Goal: Task Accomplishment & Management: Complete application form

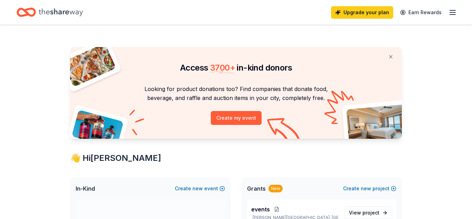
click at [450, 17] on div "Upgrade your plan Earn Rewards" at bounding box center [394, 12] width 126 height 16
click at [451, 15] on icon "button" at bounding box center [453, 12] width 8 height 8
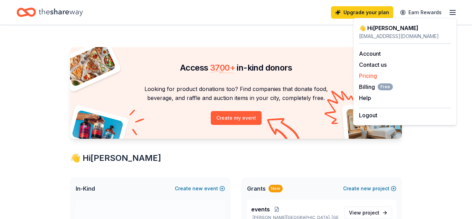
click at [373, 78] on link "Pricing" at bounding box center [368, 75] width 18 height 7
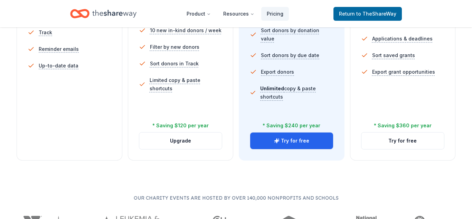
scroll to position [274, 0]
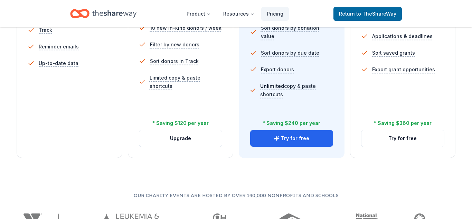
click at [296, 140] on button "Try for free" at bounding box center [291, 138] width 83 height 17
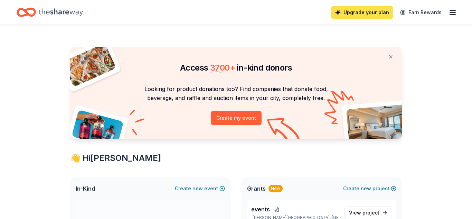
click at [367, 15] on link "Upgrade your plan" at bounding box center [362, 12] width 62 height 12
click at [361, 11] on link "Upgrade your plan" at bounding box center [362, 12] width 62 height 12
click at [348, 11] on link "Upgrade your plan" at bounding box center [362, 12] width 62 height 12
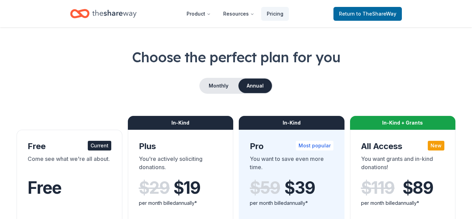
scroll to position [21, 0]
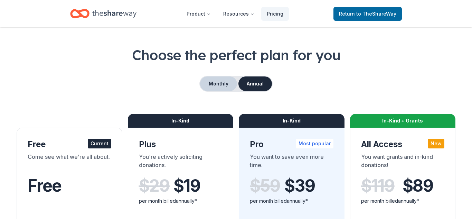
click at [205, 85] on button "Monthly" at bounding box center [218, 83] width 37 height 15
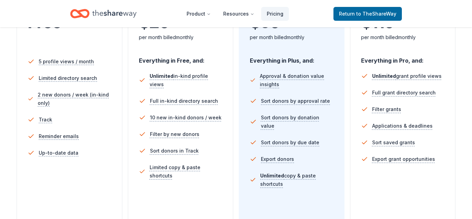
scroll to position [183, 0]
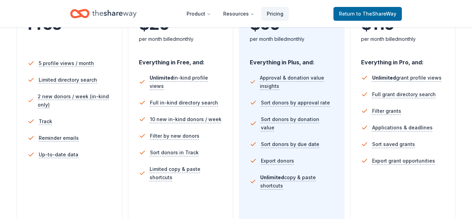
click at [206, 94] on li "Full in-kind directory search" at bounding box center [181, 102] width 84 height 17
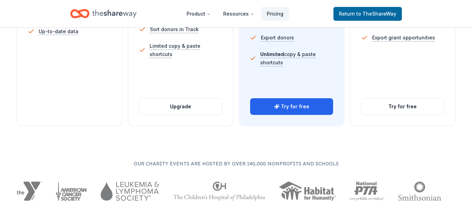
scroll to position [342, 0]
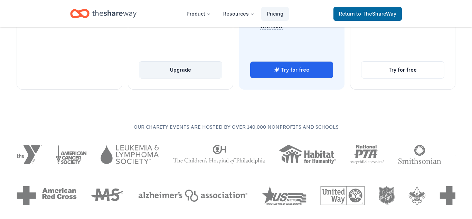
click at [205, 67] on button "Upgrade" at bounding box center [180, 70] width 83 height 17
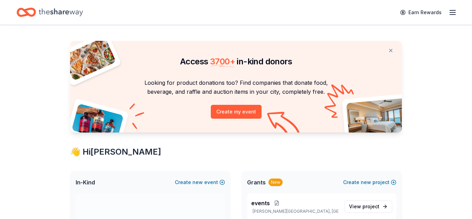
scroll to position [7, 0]
click at [457, 12] on div "Earn Rewards" at bounding box center [236, 12] width 472 height 25
click at [455, 12] on icon "button" at bounding box center [453, 12] width 8 height 8
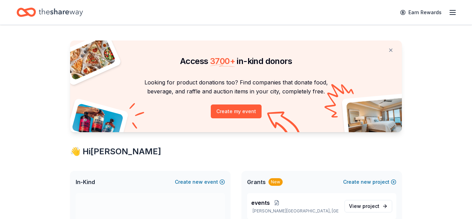
click at [48, 11] on icon "Home" at bounding box center [61, 12] width 44 height 14
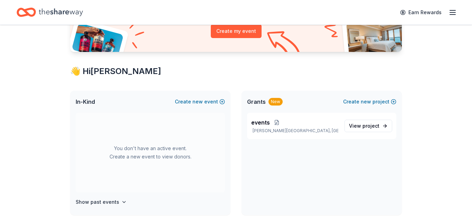
scroll to position [92, 0]
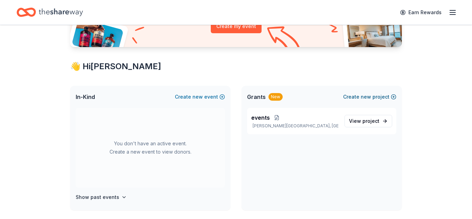
click at [352, 98] on button "Create new project" at bounding box center [369, 97] width 53 height 8
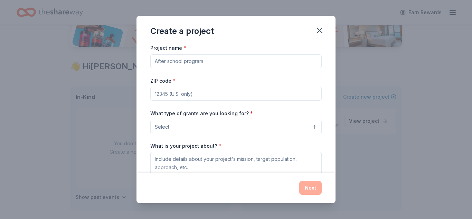
click at [225, 58] on input "Project name *" at bounding box center [235, 61] width 171 height 14
type input "Fall 2025 Leadership Cohort"
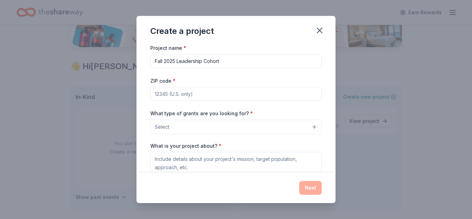
click at [212, 92] on input "ZIP code *" at bounding box center [235, 94] width 171 height 14
type input "30022"
click at [205, 121] on button "Select" at bounding box center [235, 127] width 171 height 15
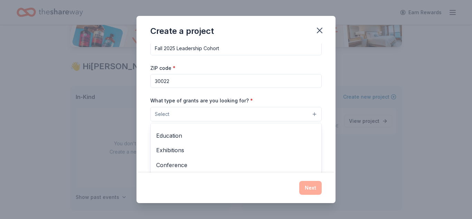
scroll to position [82, 0]
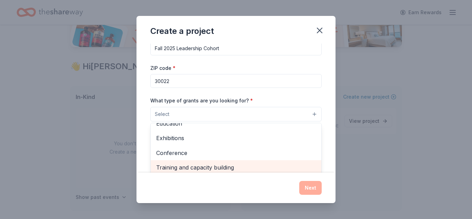
click at [217, 165] on span "Training and capacity building" at bounding box center [236, 167] width 160 height 9
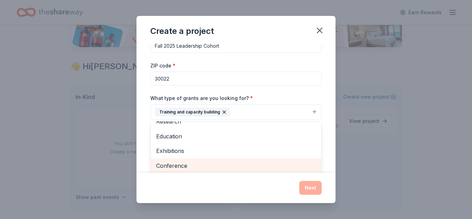
scroll to position [67, 0]
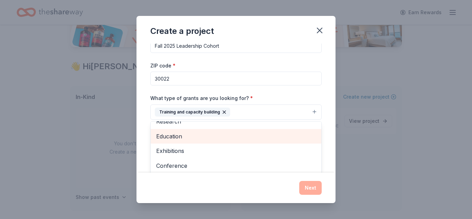
click at [180, 138] on span "Education" at bounding box center [236, 136] width 160 height 9
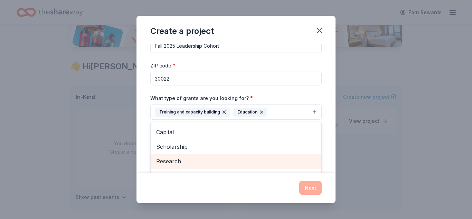
scroll to position [18, 0]
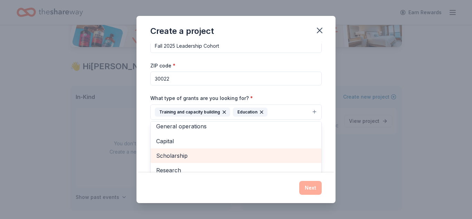
click at [188, 156] on span "Scholarship" at bounding box center [236, 155] width 160 height 9
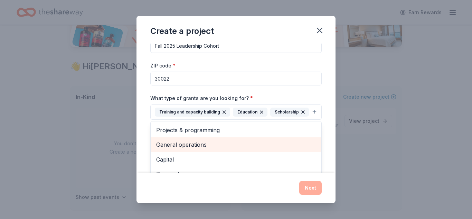
click at [187, 149] on span "General operations" at bounding box center [236, 144] width 160 height 9
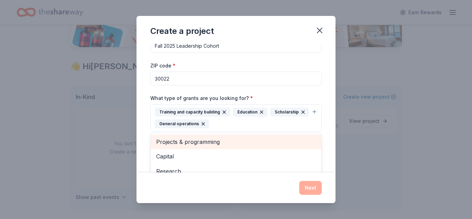
click at [188, 142] on span "Projects & programming" at bounding box center [236, 141] width 160 height 9
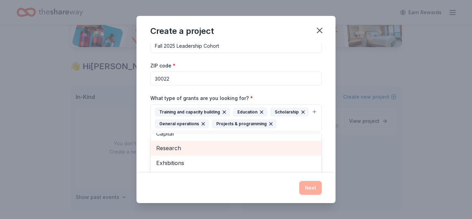
click at [188, 143] on div "Research" at bounding box center [236, 148] width 171 height 15
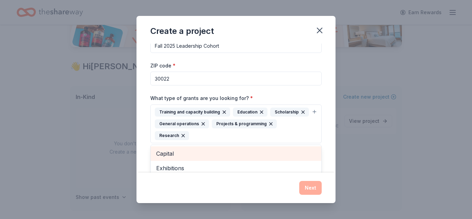
scroll to position [18, 0]
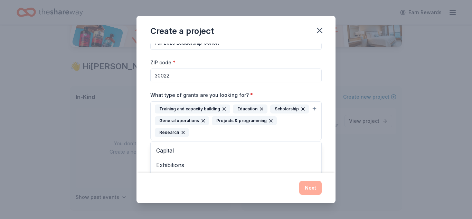
click at [269, 86] on div "Project name * Fall 2025 Leadership Cohort ZIP code * 30022 What type of grants…" at bounding box center [235, 132] width 171 height 214
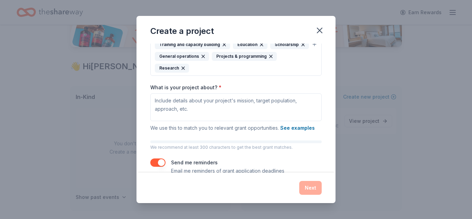
scroll to position [96, 0]
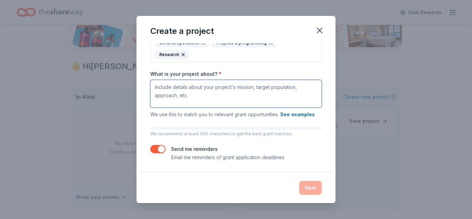
click at [269, 86] on textarea "What is your project about? *" at bounding box center [235, 94] width 171 height 28
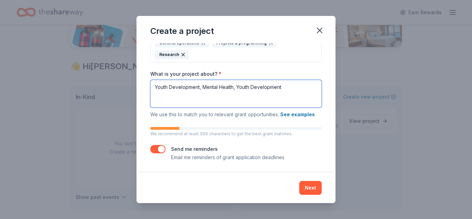
type textarea "Youth Development, Mental Health, Youth Development"
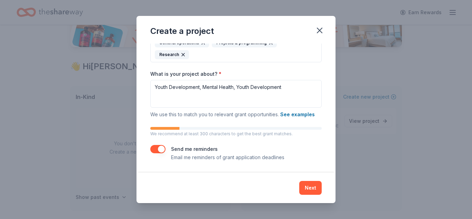
click at [151, 146] on button "button" at bounding box center [157, 149] width 15 height 8
click at [318, 192] on button "Next" at bounding box center [310, 188] width 22 height 14
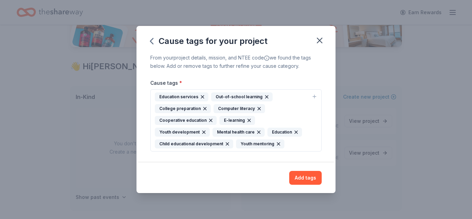
click at [187, 99] on div "Education services" at bounding box center [182, 96] width 54 height 9
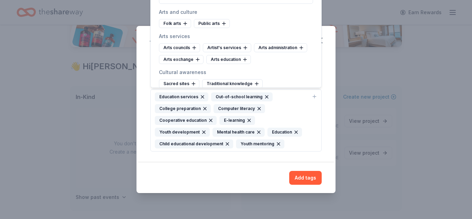
click at [118, 182] on div "Cause tags for your project From your project details, mission, and NTEE code w…" at bounding box center [236, 109] width 472 height 219
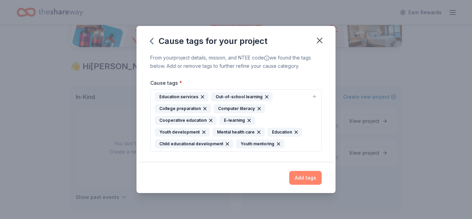
click at [303, 179] on button "Add tags" at bounding box center [305, 178] width 32 height 14
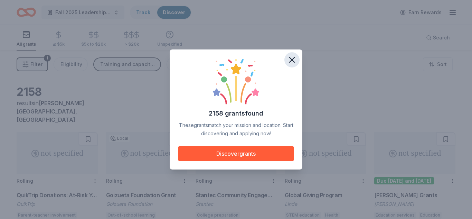
click at [295, 61] on icon "button" at bounding box center [292, 60] width 10 height 10
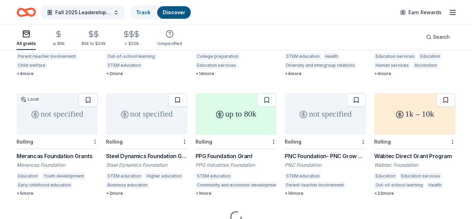
scroll to position [175, 0]
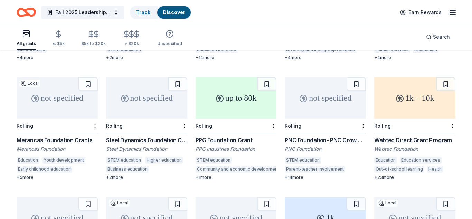
click at [229, 146] on div "PPG Industries Foundation" at bounding box center [236, 149] width 81 height 7
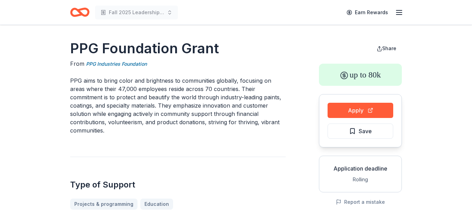
click at [76, 15] on icon "Home" at bounding box center [76, 12] width 11 height 7
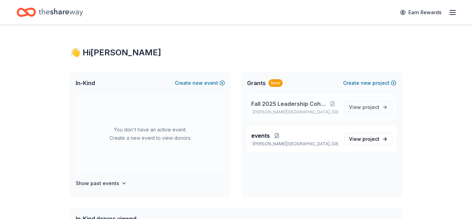
click at [327, 112] on p "[PERSON_NAME][GEOGRAPHIC_DATA], [GEOGRAPHIC_DATA]" at bounding box center [295, 112] width 88 height 6
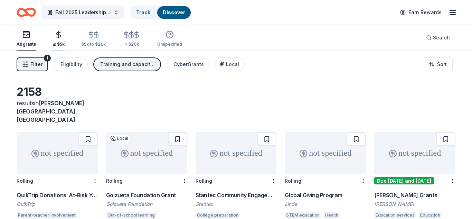
click at [57, 37] on icon "button" at bounding box center [59, 35] width 8 height 8
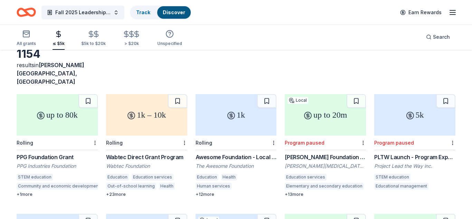
scroll to position [38, 0]
click at [151, 112] on div "1k – 10k" at bounding box center [146, 114] width 81 height 41
click at [20, 41] on div "All grants" at bounding box center [26, 44] width 19 height 6
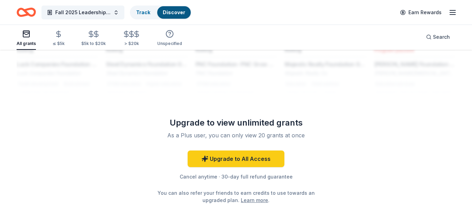
scroll to position [628, 0]
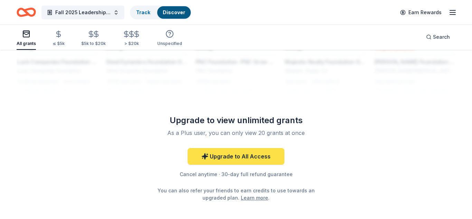
click at [223, 148] on link "Upgrade to All Access" at bounding box center [236, 156] width 97 height 17
click at [252, 148] on link "Upgrade to All Access" at bounding box center [236, 156] width 97 height 17
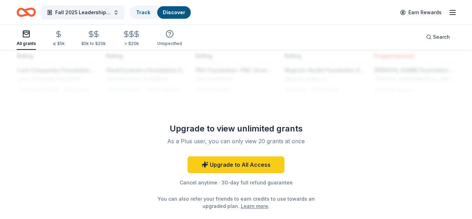
scroll to position [619, 0]
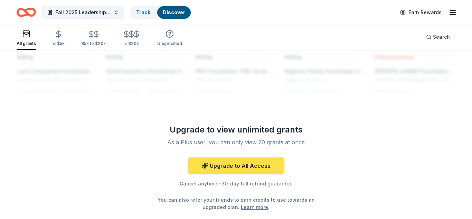
click at [229, 157] on link "Upgrade to All Access" at bounding box center [236, 165] width 97 height 17
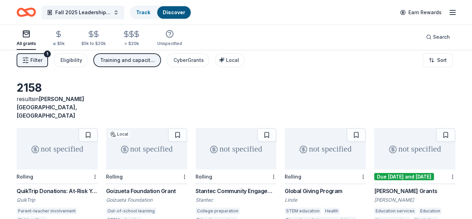
scroll to position [5, 0]
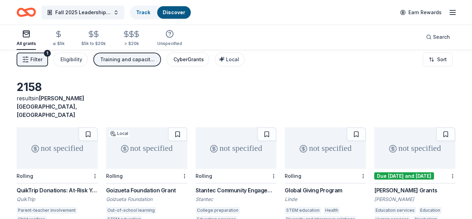
click at [189, 59] on div "CyberGrants" at bounding box center [189, 59] width 30 height 8
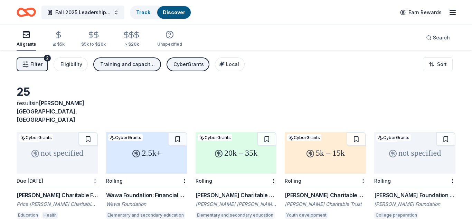
click at [147, 69] on button "Training and capacity building, Education, Scholarship, General operations, Pro…" at bounding box center [127, 64] width 68 height 14
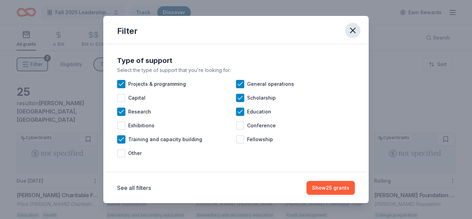
click at [353, 31] on icon "button" at bounding box center [353, 30] width 5 height 5
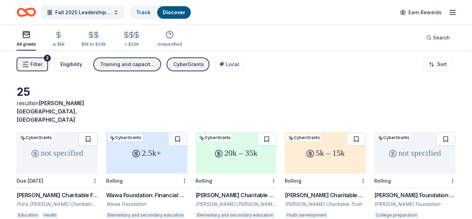
click at [64, 65] on div "Eligibility" at bounding box center [71, 64] width 22 height 8
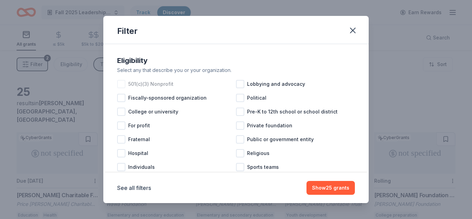
click at [156, 83] on span "501(c)(3) Nonprofit" at bounding box center [150, 84] width 45 height 8
click at [330, 180] on div "See all filters Show 23 grants" at bounding box center [235, 187] width 265 height 30
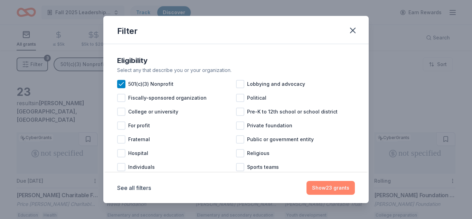
click at [330, 185] on button "Show 23 grants" at bounding box center [331, 188] width 48 height 14
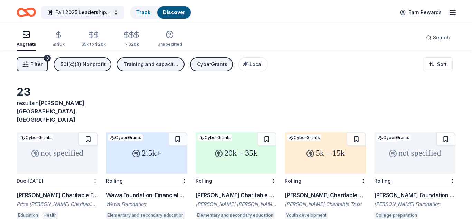
click at [174, 69] on button "Training and capacity building, Education, Scholarship, General operations, Pro…" at bounding box center [151, 64] width 68 height 14
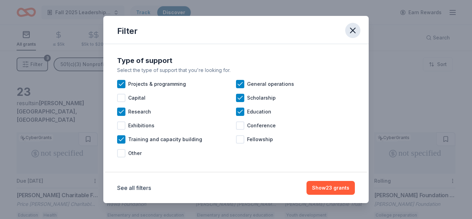
click at [354, 28] on icon "button" at bounding box center [353, 31] width 10 height 10
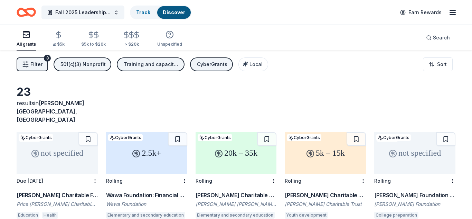
click at [32, 13] on icon "Home" at bounding box center [26, 12] width 19 height 16
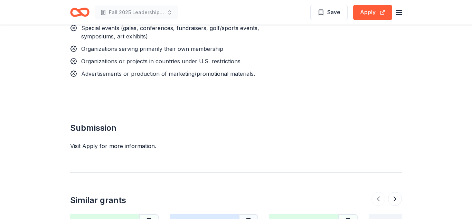
scroll to position [946, 0]
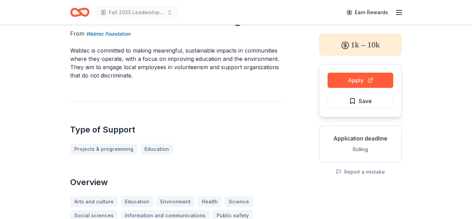
scroll to position [0, 0]
